Goal: Task Accomplishment & Management: Manage account settings

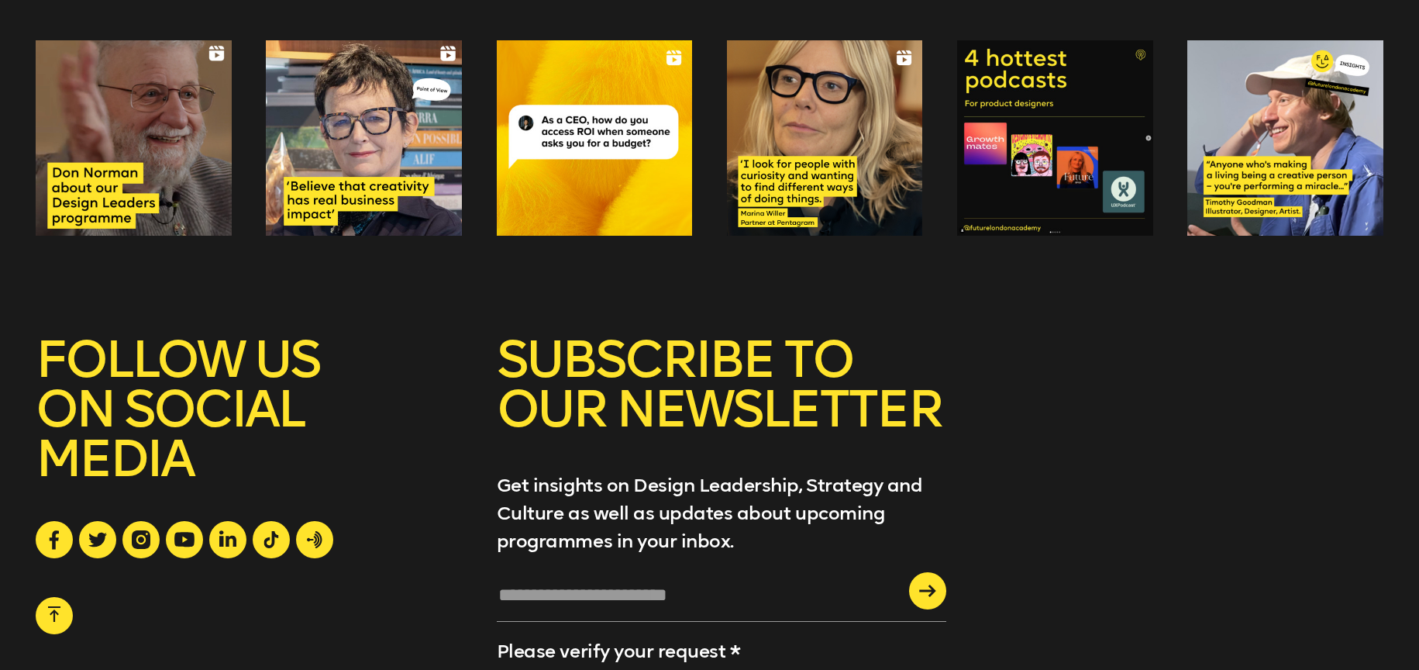
scroll to position [5941, 0]
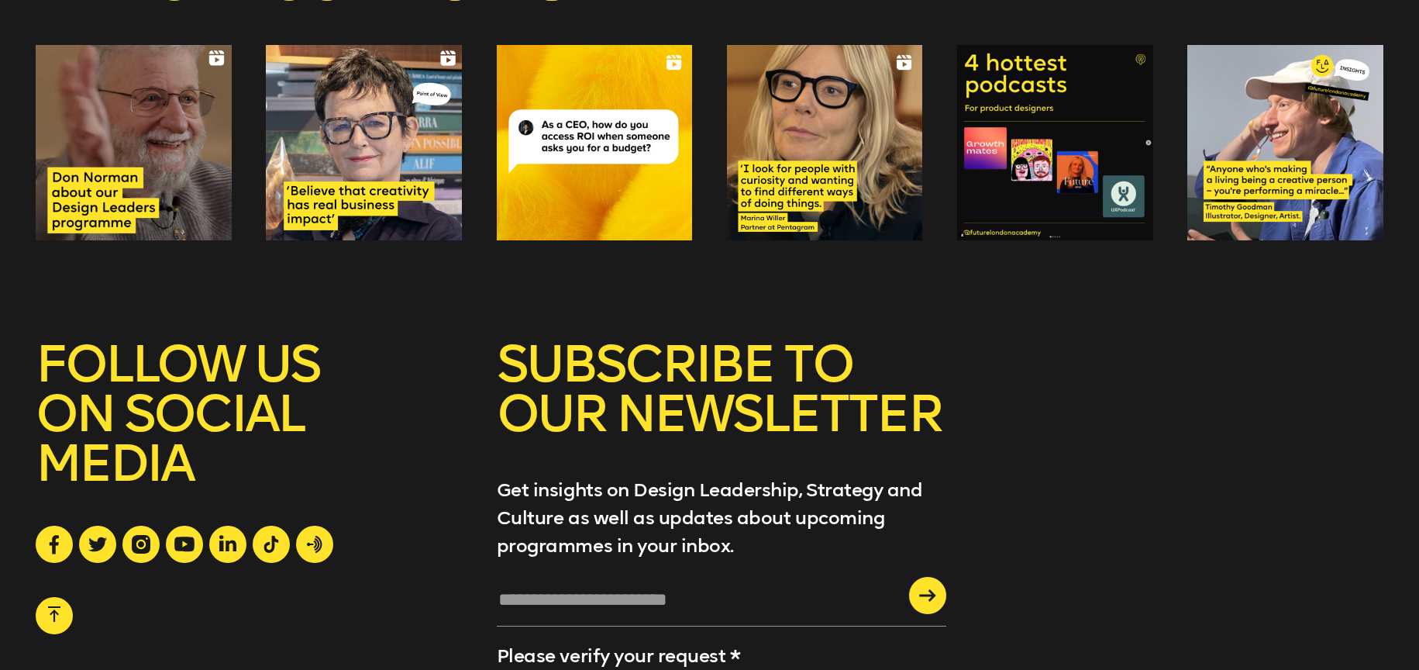
click at [45, 614] on div at bounding box center [54, 615] width 37 height 37
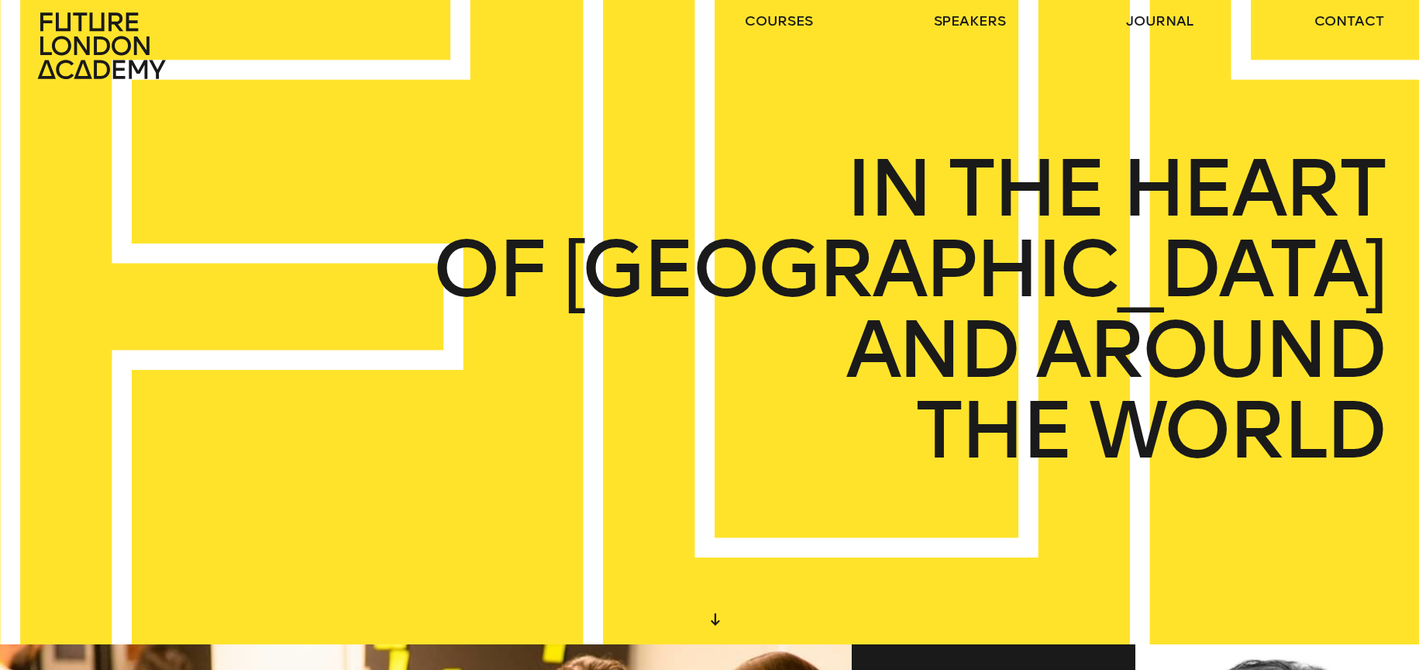
scroll to position [0, 0]
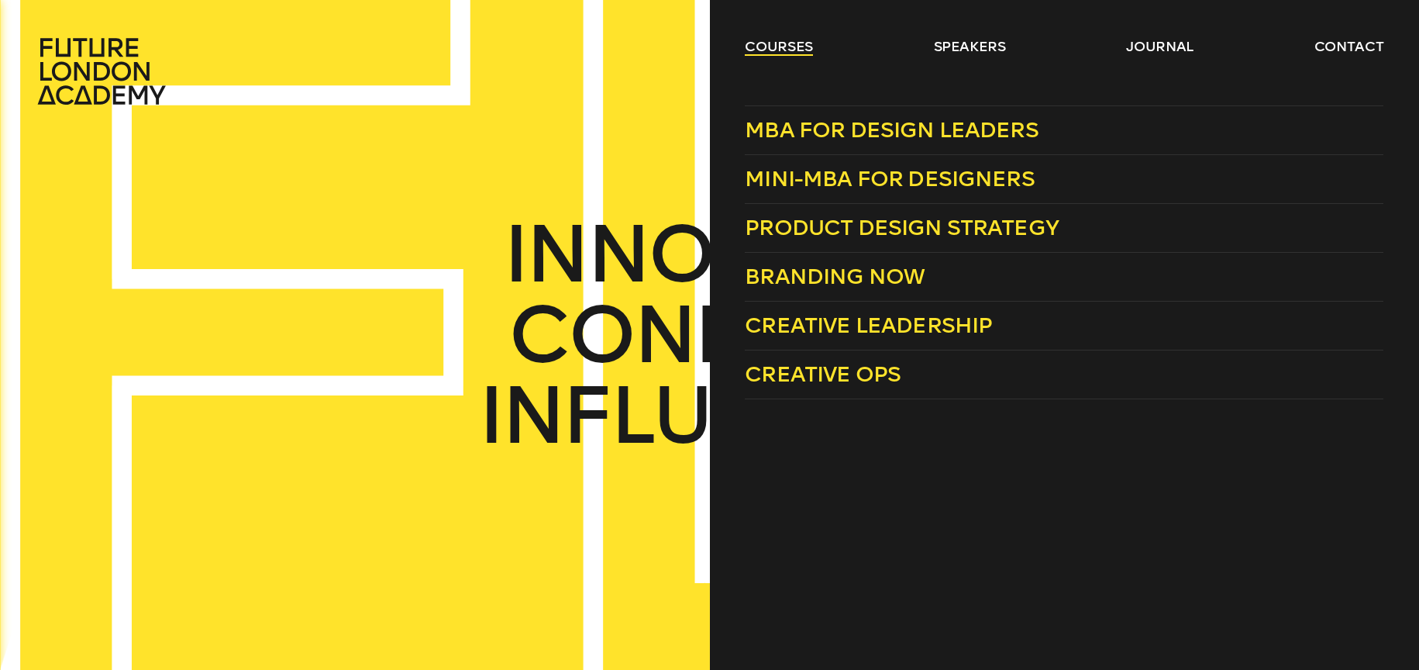
click at [800, 47] on link "courses" at bounding box center [779, 46] width 68 height 19
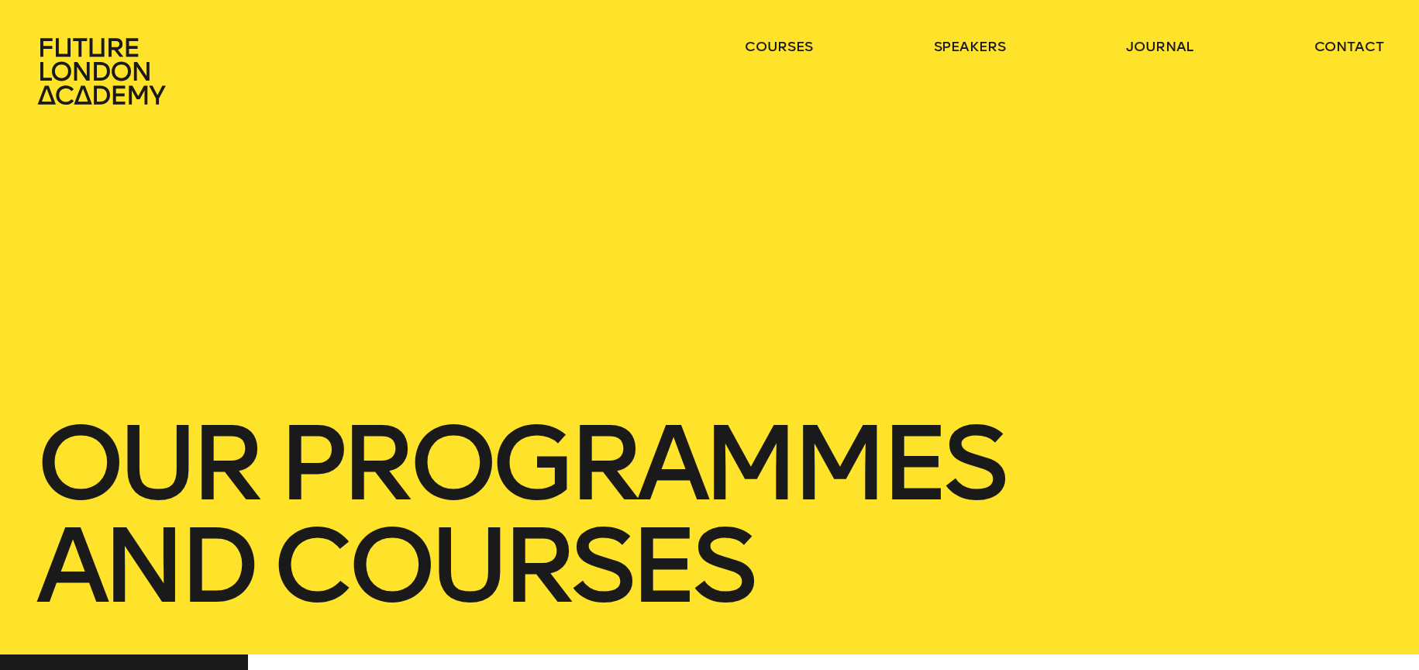
click at [119, 60] on icon at bounding box center [104, 71] width 136 height 68
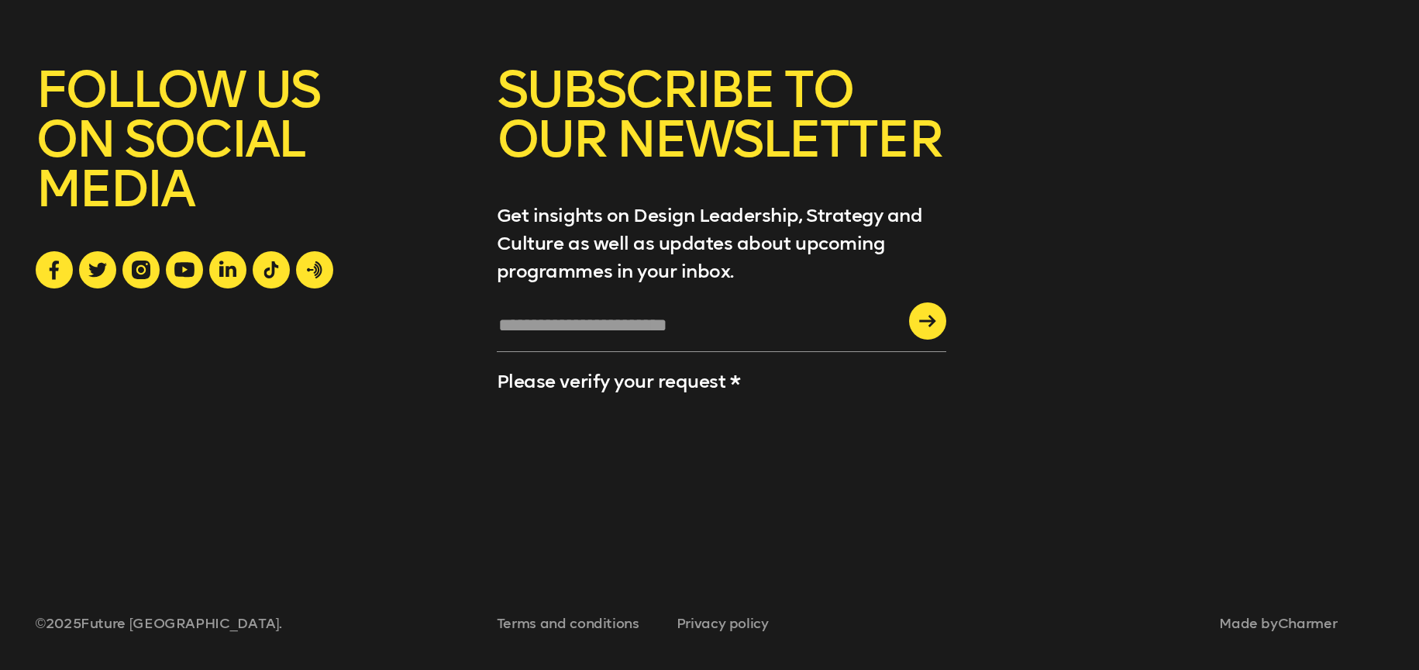
scroll to position [6215, 0]
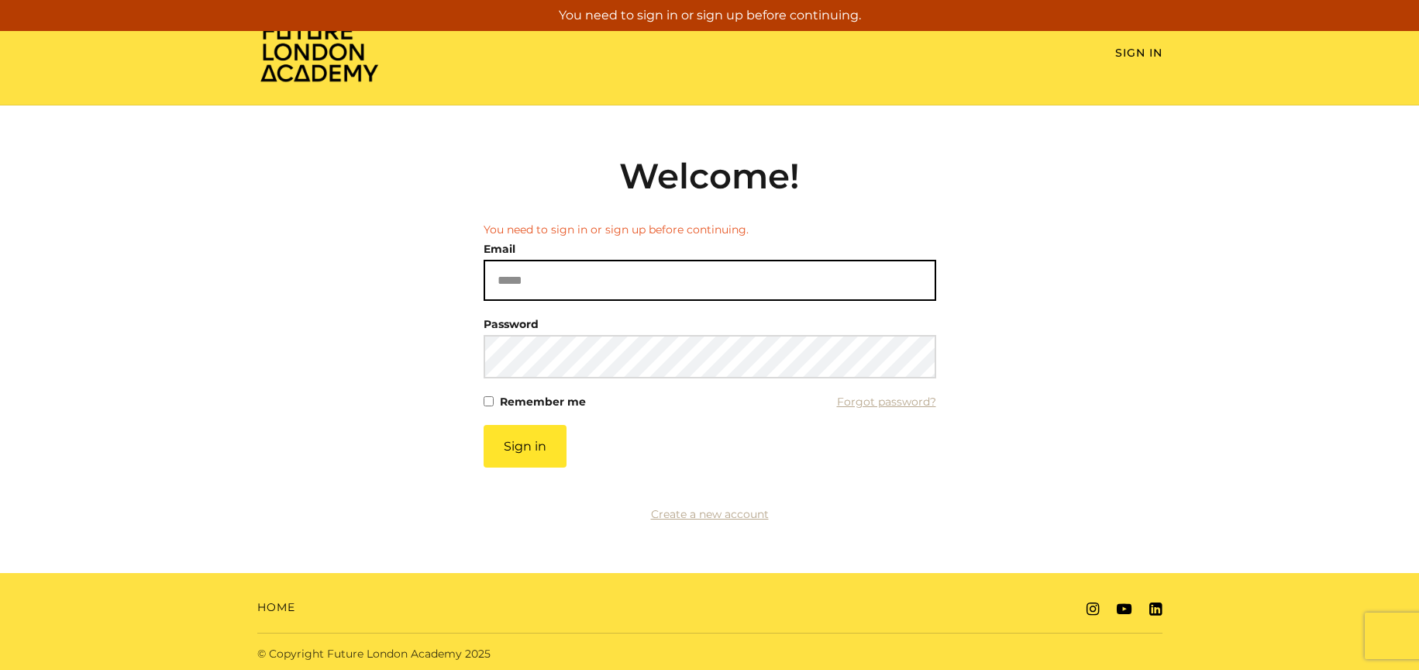
click at [595, 288] on input "Email" at bounding box center [710, 280] width 453 height 41
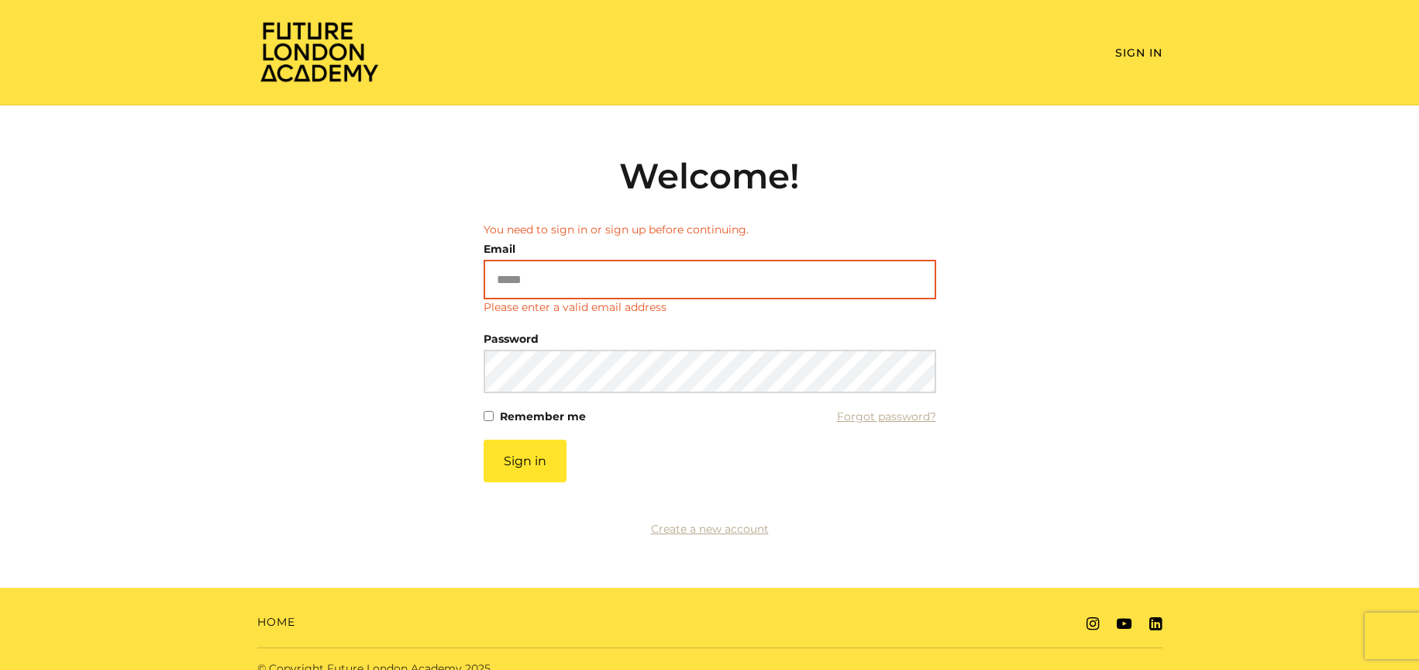
paste input "**********"
type input "**********"
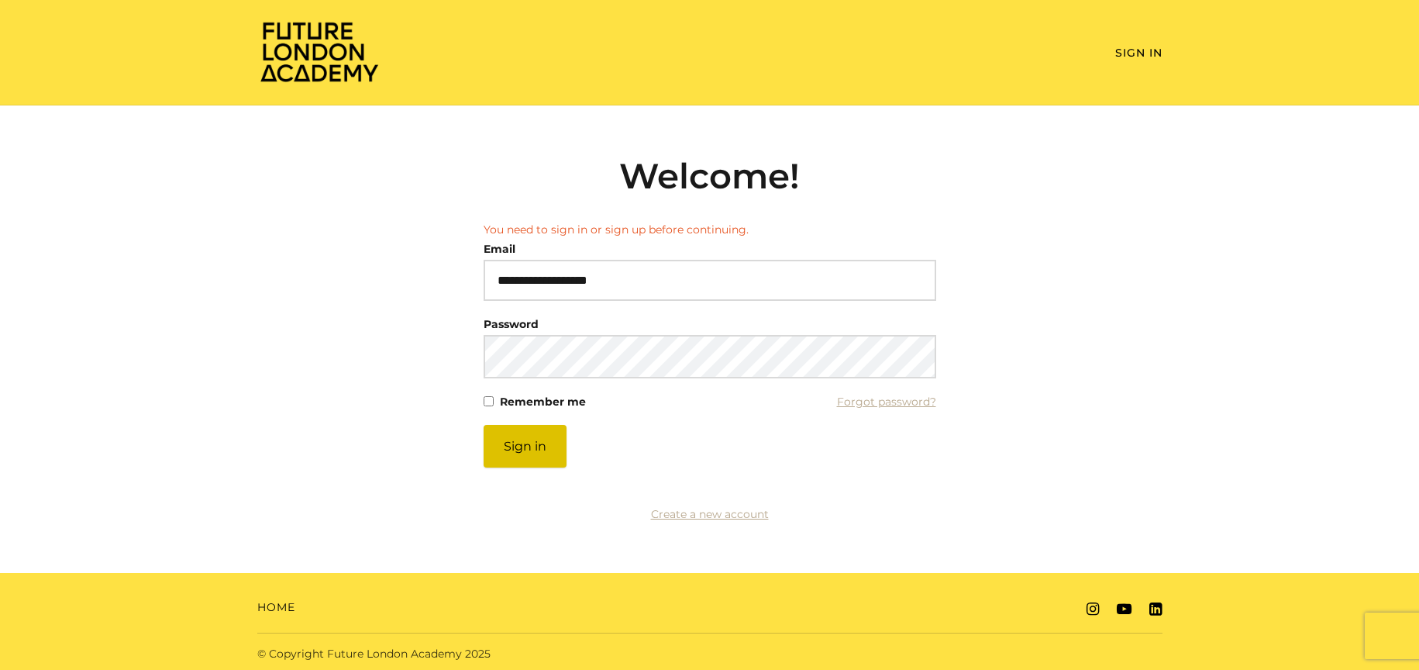
click at [505, 440] on button "Sign in" at bounding box center [525, 446] width 83 height 43
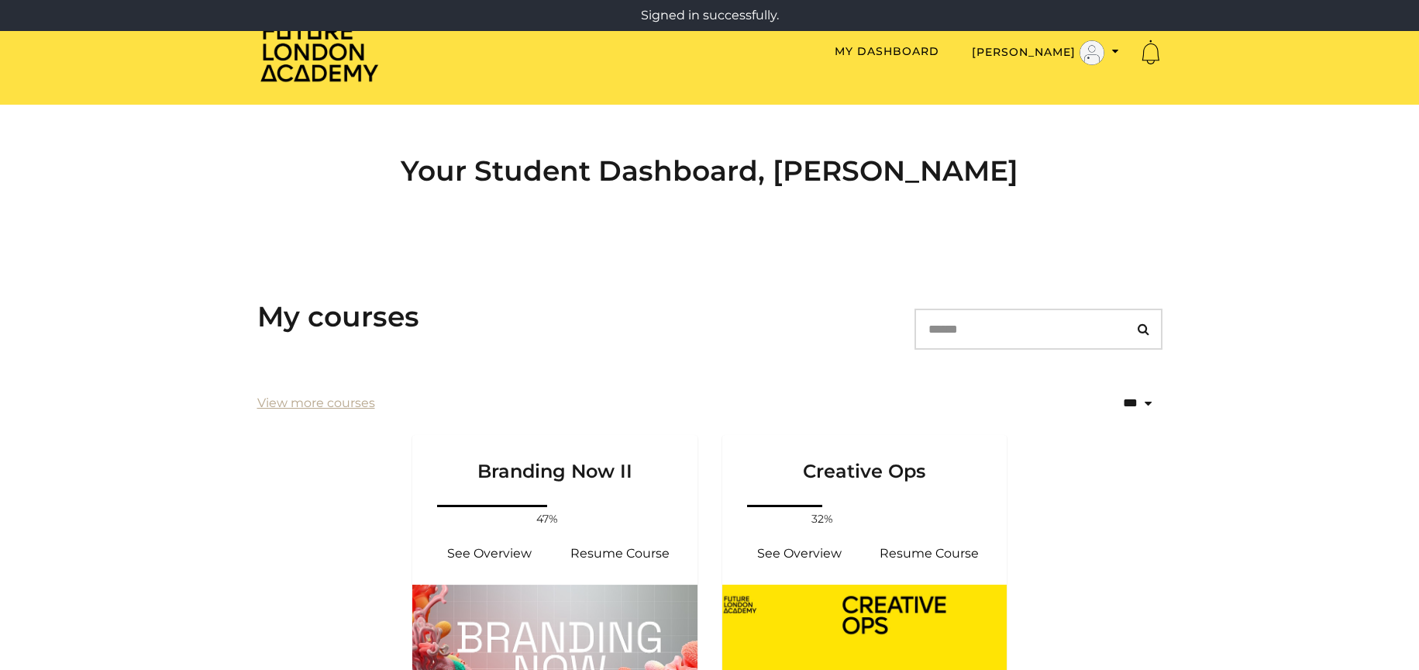
click at [687, 249] on div "Your Student Dashboard, Chase H" at bounding box center [710, 177] width 930 height 145
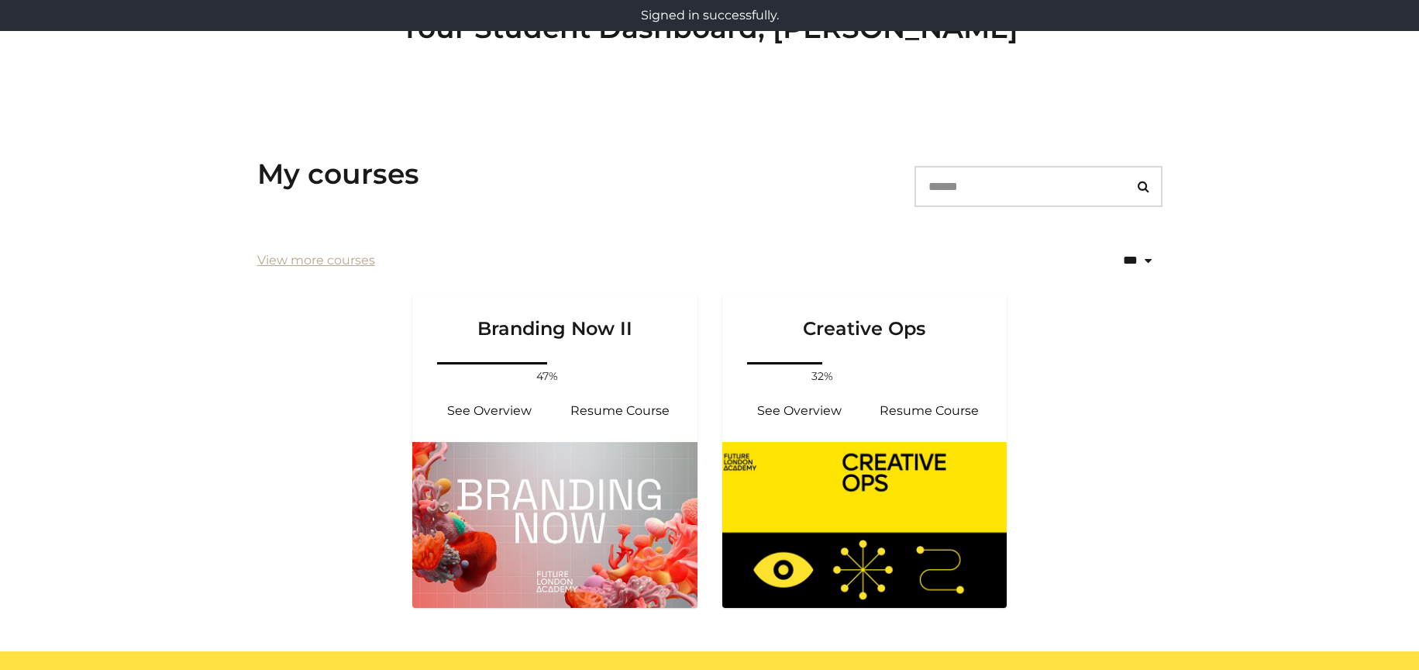
scroll to position [225, 0]
